Goal: Task Accomplishment & Management: Manage account settings

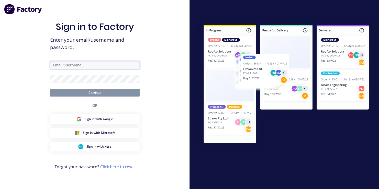
type input "[EMAIL_ADDRESS][DOMAIN_NAME]"
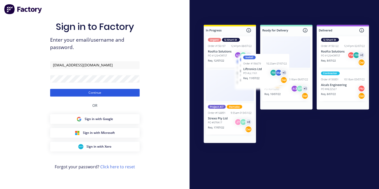
click at [106, 93] on button "Continue" at bounding box center [94, 93] width 89 height 8
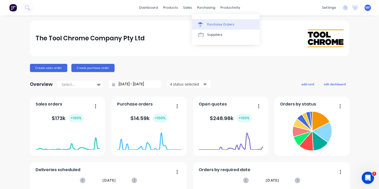
click at [212, 24] on div "Purchase Orders" at bounding box center [220, 24] width 27 height 5
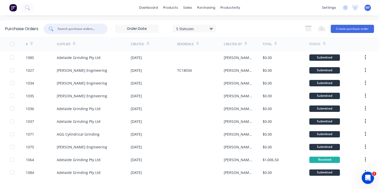
click at [81, 29] on input "text" at bounding box center [78, 28] width 42 height 5
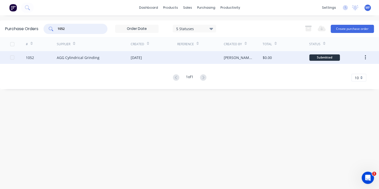
type input "1052"
click at [171, 56] on div "[DATE]" at bounding box center [154, 57] width 47 height 13
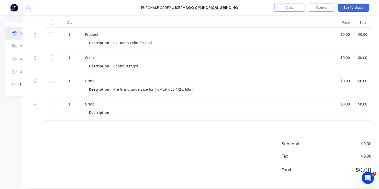
scroll to position [128, 43]
click at [342, 104] on div "$0.00" at bounding box center [345, 104] width 9 height 5
click at [359, 104] on div "$0.00" at bounding box center [362, 104] width 9 height 5
click at [351, 7] on button "Edit Purchase" at bounding box center [353, 8] width 31 height 8
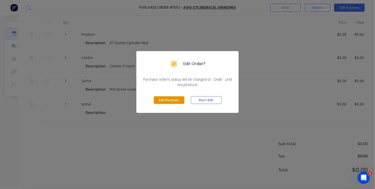
click at [168, 101] on button "Edit Purchase" at bounding box center [169, 100] width 31 height 8
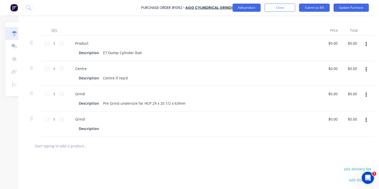
scroll to position [136, 43]
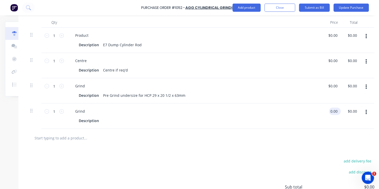
click at [333, 111] on input "0.00" at bounding box center [334, 111] width 10 height 7
type input "$200.00"
click at [357, 112] on input "200.00" at bounding box center [354, 111] width 12 height 7
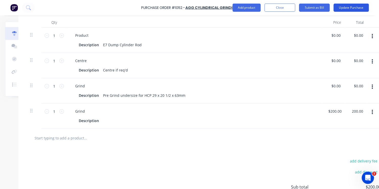
type input "$200.00"
click at [350, 7] on button "Update Purchase" at bounding box center [350, 8] width 35 height 8
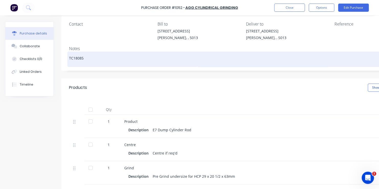
scroll to position [51, 0]
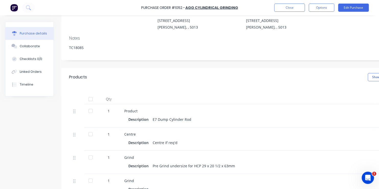
click at [90, 111] on div at bounding box center [90, 111] width 10 height 10
click at [30, 45] on div "Collaborate" at bounding box center [30, 46] width 20 height 5
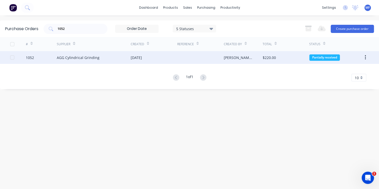
click at [326, 56] on div "Partially received" at bounding box center [324, 57] width 31 height 6
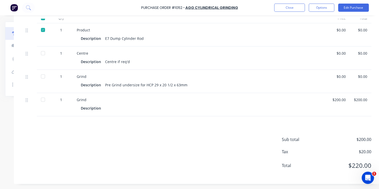
scroll to position [136, 51]
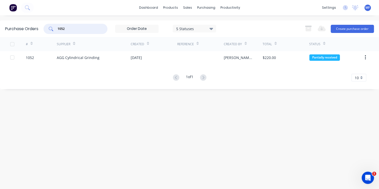
click at [71, 28] on input "1052" at bounding box center [78, 28] width 42 height 5
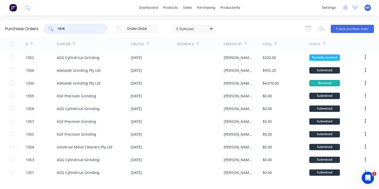
type input "1016"
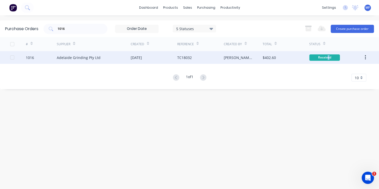
click at [328, 57] on div "Received" at bounding box center [324, 57] width 31 height 6
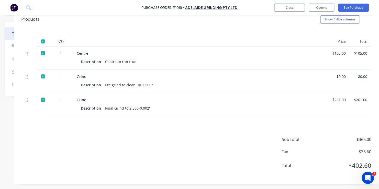
scroll to position [112, 51]
click at [293, 7] on button "Close" at bounding box center [289, 8] width 31 height 8
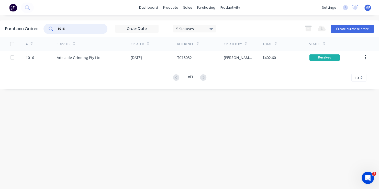
click at [75, 28] on input "1016" at bounding box center [78, 28] width 42 height 5
type input "1032"
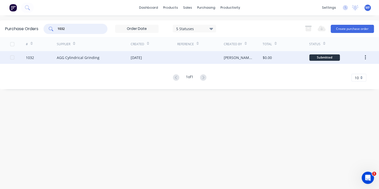
click at [325, 57] on div "Submitted" at bounding box center [324, 57] width 31 height 6
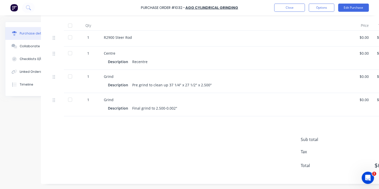
scroll to position [134, 31]
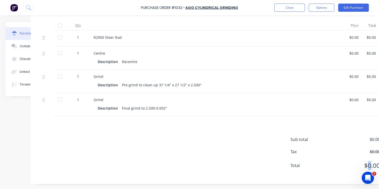
click at [369, 184] on div "Purchase Order #1032 - AGG Cylindrical Grinding Close Options Edit Purchase Pur…" at bounding box center [189, 94] width 379 height 189
drag, startPoint x: 729, startPoint y: 355, endPoint x: 368, endPoint y: 183, distance: 400.4
click at [368, 183] on html at bounding box center [367, 177] width 12 height 12
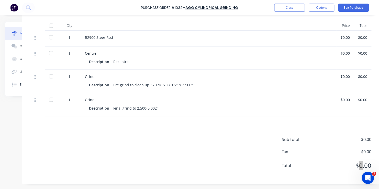
scroll to position [134, 43]
click at [342, 97] on div "$0.00" at bounding box center [345, 99] width 9 height 5
click at [361, 97] on div "$0.00" at bounding box center [362, 99] width 9 height 5
click at [354, 7] on button "Edit Purchase" at bounding box center [353, 8] width 31 height 8
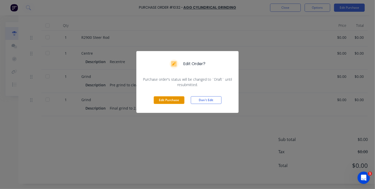
click at [173, 97] on button "Edit Purchase" at bounding box center [169, 100] width 31 height 8
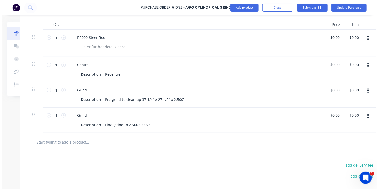
scroll to position [142, 43]
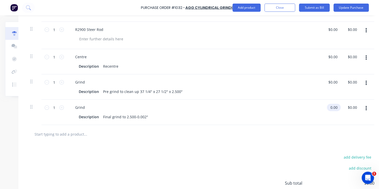
click at [331, 106] on input "0.00" at bounding box center [333, 107] width 12 height 7
type input "$240.00"
click at [361, 107] on input "240.00" at bounding box center [357, 107] width 14 height 7
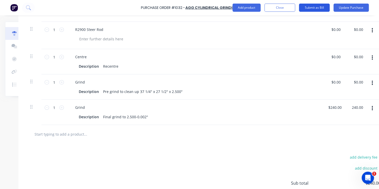
type input "$240.00"
click at [319, 7] on button "Submit as Bill" at bounding box center [314, 8] width 31 height 8
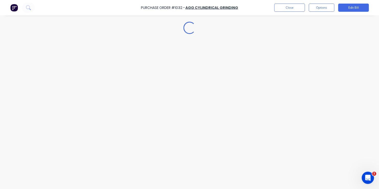
scroll to position [0, 0]
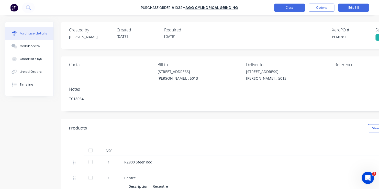
click at [292, 7] on button "Close" at bounding box center [289, 8] width 31 height 8
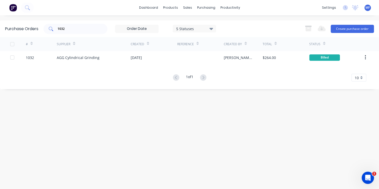
click at [68, 29] on input "1032" at bounding box center [78, 28] width 42 height 5
type input "1043"
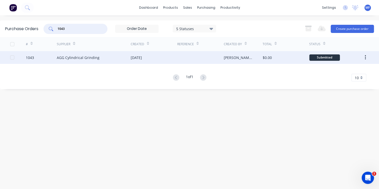
click at [327, 56] on div "Submitted" at bounding box center [324, 57] width 31 height 6
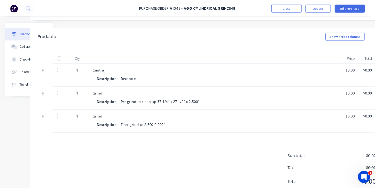
scroll to position [92, 41]
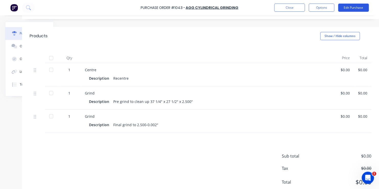
click at [357, 7] on button "Edit Purchase" at bounding box center [353, 8] width 31 height 8
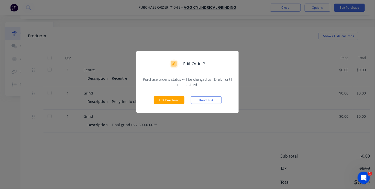
click at [178, 99] on button "Edit Purchase" at bounding box center [169, 100] width 31 height 8
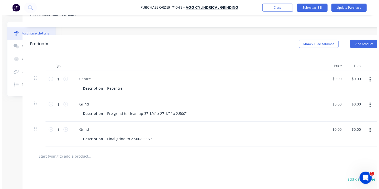
scroll to position [100, 41]
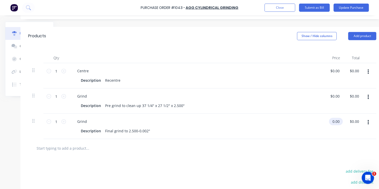
click at [337, 121] on input "0.00" at bounding box center [335, 121] width 12 height 7
click at [334, 121] on input "0.00" at bounding box center [336, 121] width 10 height 7
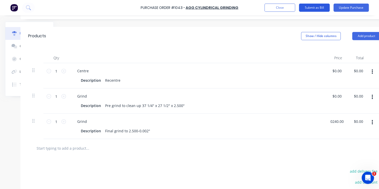
type input "$240.00"
click at [323, 7] on button "Submit as Bill" at bounding box center [314, 8] width 31 height 8
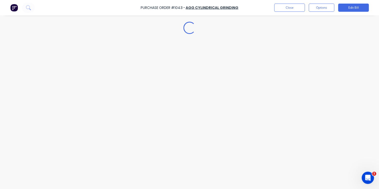
scroll to position [0, 0]
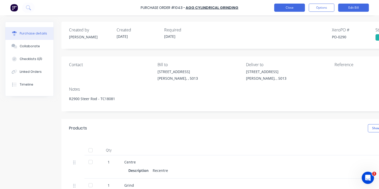
click at [287, 7] on button "Close" at bounding box center [289, 8] width 31 height 8
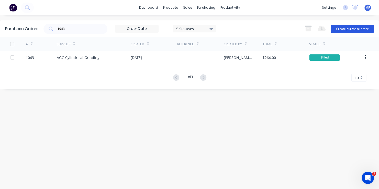
click at [350, 28] on button "Create purchase order" at bounding box center [352, 29] width 43 height 8
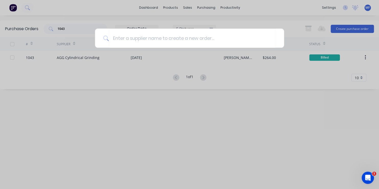
click at [299, 138] on div at bounding box center [189, 94] width 379 height 189
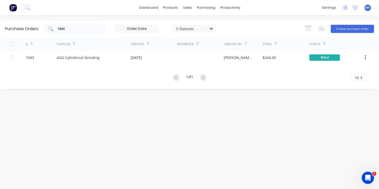
click at [331, 25] on button "Create purchase order" at bounding box center [352, 29] width 43 height 8
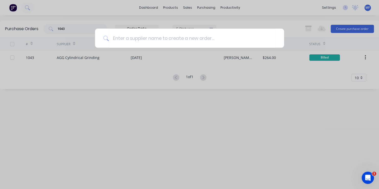
click at [65, 168] on div at bounding box center [189, 94] width 379 height 189
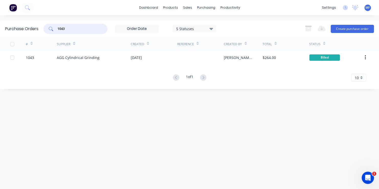
click at [67, 29] on input "1043" at bounding box center [78, 28] width 42 height 5
type input "1028"
click at [351, 28] on button "Create purchase order" at bounding box center [352, 29] width 43 height 8
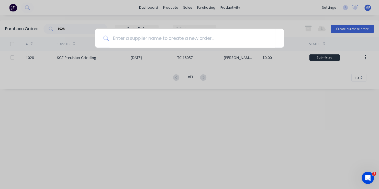
click at [283, 139] on div at bounding box center [189, 94] width 379 height 189
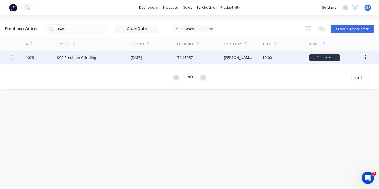
click at [325, 57] on div "Submitted" at bounding box center [324, 57] width 31 height 6
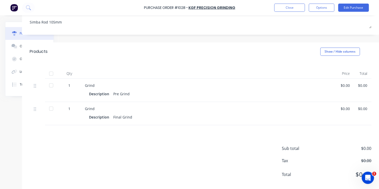
scroll to position [77, 43]
click at [349, 6] on button "Edit Purchase" at bounding box center [353, 8] width 31 height 8
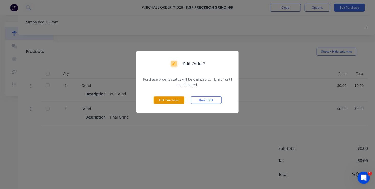
click at [167, 100] on button "Edit Purchase" at bounding box center [169, 100] width 31 height 8
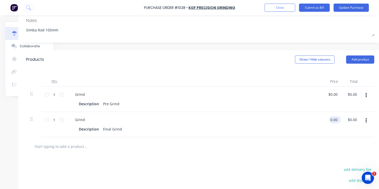
click at [331, 120] on input "0.00" at bounding box center [334, 119] width 10 height 7
click at [329, 119] on input "0.00" at bounding box center [334, 119] width 10 height 7
click at [332, 119] on input "0.00" at bounding box center [334, 119] width 10 height 7
type input "$595.00"
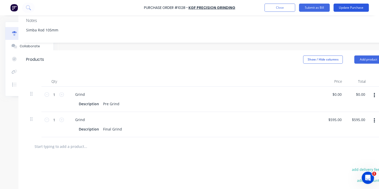
click at [357, 7] on button "Update Purchase" at bounding box center [350, 8] width 35 height 8
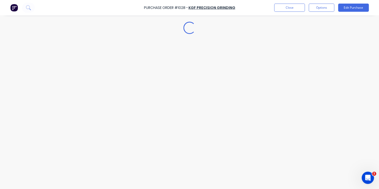
scroll to position [0, 0]
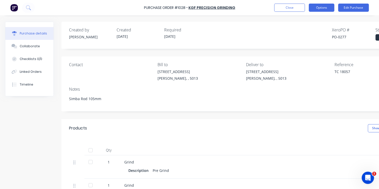
click at [317, 7] on button "Options" at bounding box center [322, 8] width 26 height 8
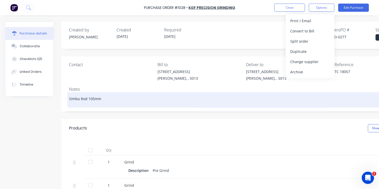
click at [310, 95] on textarea "Simba Rod 105mm" at bounding box center [244, 100] width 350 height 12
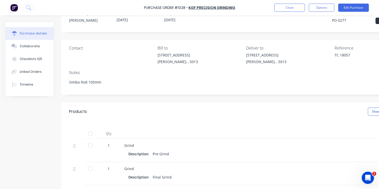
scroll to position [77, 0]
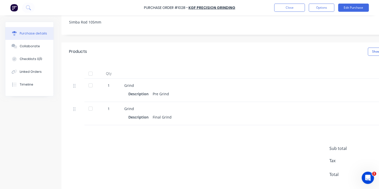
click at [91, 73] on div at bounding box center [90, 74] width 10 height 10
click at [354, 6] on button "Edit Purchase" at bounding box center [353, 8] width 31 height 8
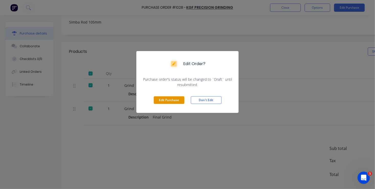
click at [166, 99] on button "Edit Purchase" at bounding box center [169, 100] width 31 height 8
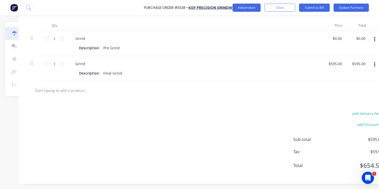
scroll to position [136, 51]
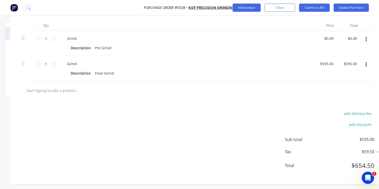
click at [371, 185] on div "Purchase Order #1028 - KGF Precision Grinding Add product Close Submit as Bill …" at bounding box center [189, 94] width 379 height 189
click at [314, 7] on button "Submit as Bill" at bounding box center [314, 8] width 31 height 8
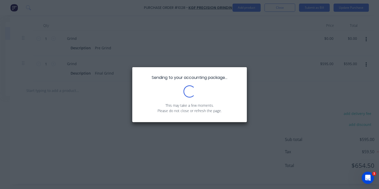
scroll to position [0, 0]
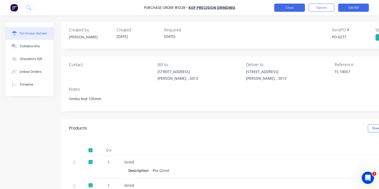
click at [284, 8] on button "Close" at bounding box center [289, 8] width 31 height 8
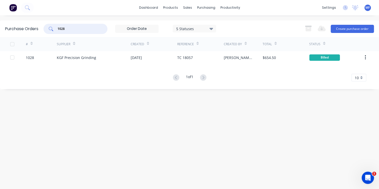
click at [70, 28] on input "1028" at bounding box center [78, 28] width 42 height 5
type input "1058"
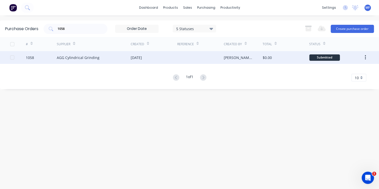
click at [331, 57] on div "Submitted" at bounding box center [324, 57] width 31 height 6
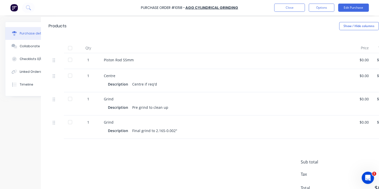
scroll to position [102, 31]
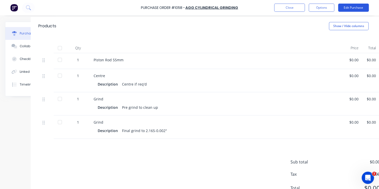
click at [354, 6] on button "Edit Purchase" at bounding box center [353, 8] width 31 height 8
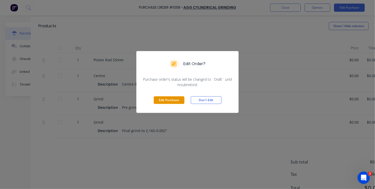
click at [170, 100] on button "Edit Purchase" at bounding box center [169, 100] width 31 height 8
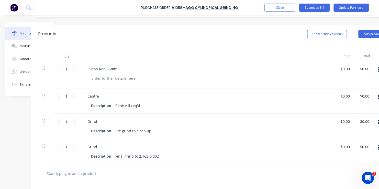
scroll to position [110, 31]
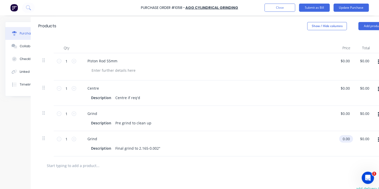
click at [344, 139] on input "0.00" at bounding box center [345, 138] width 12 height 7
click at [344, 138] on input "0.00" at bounding box center [346, 138] width 10 height 7
type input "$240.00"
click at [368, 140] on input "240.00" at bounding box center [370, 138] width 14 height 7
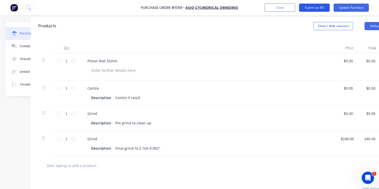
type input "$240.00"
click at [316, 8] on button "Submit as Bill" at bounding box center [314, 8] width 31 height 8
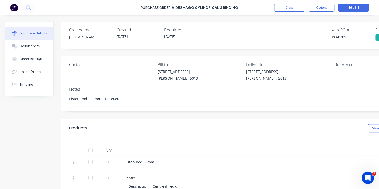
scroll to position [26, 0]
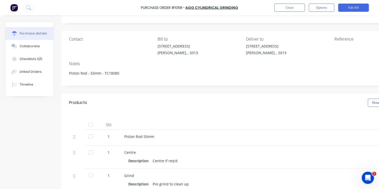
click at [91, 124] on div at bounding box center [90, 125] width 10 height 10
click at [353, 7] on button "Edit Bill" at bounding box center [353, 8] width 31 height 8
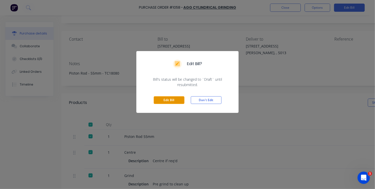
click at [167, 99] on button "Edit Bill" at bounding box center [169, 100] width 31 height 8
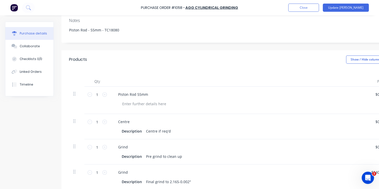
scroll to position [128, 0]
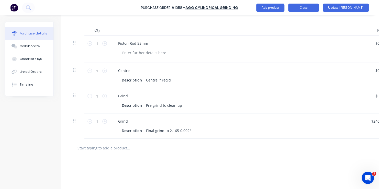
click at [319, 8] on button "Close" at bounding box center [303, 8] width 31 height 8
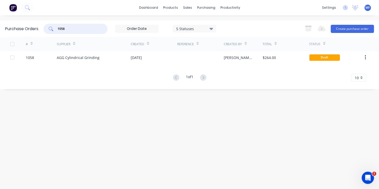
click at [72, 29] on input "1058" at bounding box center [78, 28] width 42 height 5
type input "1019"
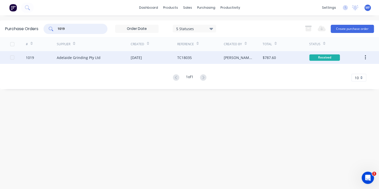
click at [322, 56] on div "Received" at bounding box center [324, 57] width 31 height 6
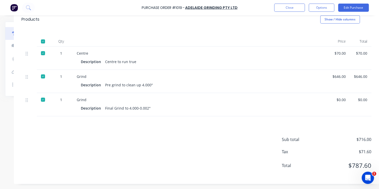
scroll to position [112, 51]
click at [298, 8] on button "Close" at bounding box center [289, 8] width 31 height 8
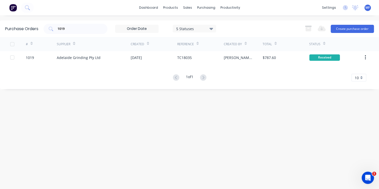
click at [367, 8] on span "MF" at bounding box center [367, 7] width 4 height 5
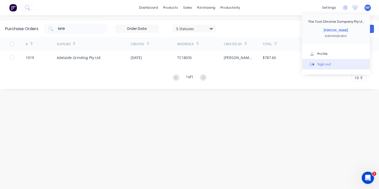
click at [325, 64] on div "Sign out" at bounding box center [324, 64] width 14 height 5
